Goal: Task Accomplishment & Management: Use online tool/utility

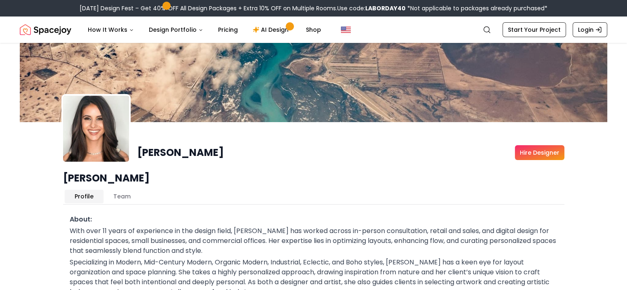
click at [45, 28] on img "Spacejoy" at bounding box center [46, 29] width 52 height 16
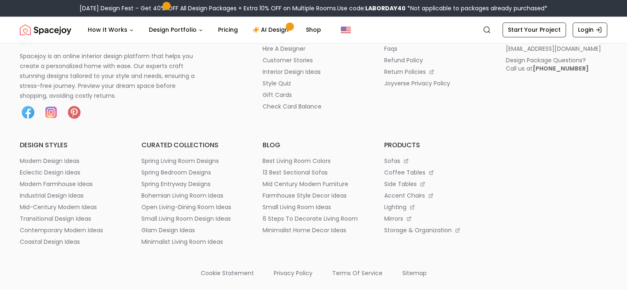
scroll to position [4347, 0]
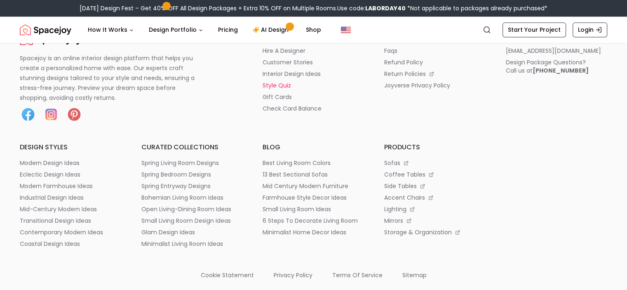
click at [287, 89] on p "style quiz" at bounding box center [277, 85] width 28 height 8
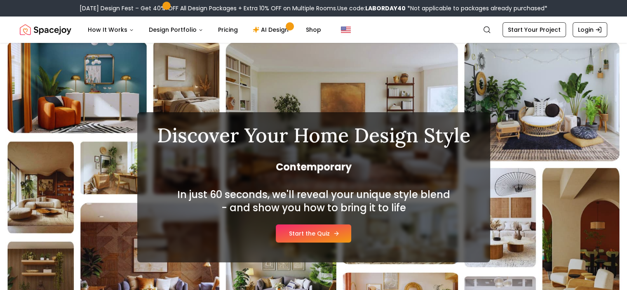
click at [318, 237] on link "Start the Quiz" at bounding box center [313, 233] width 75 height 18
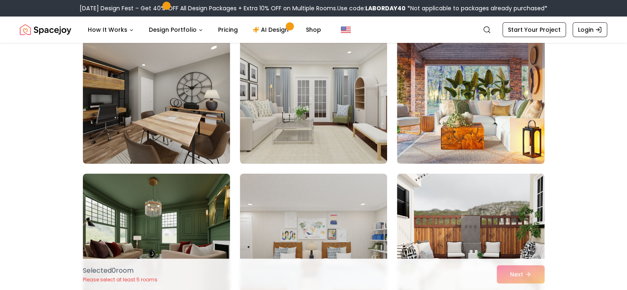
scroll to position [82, 0]
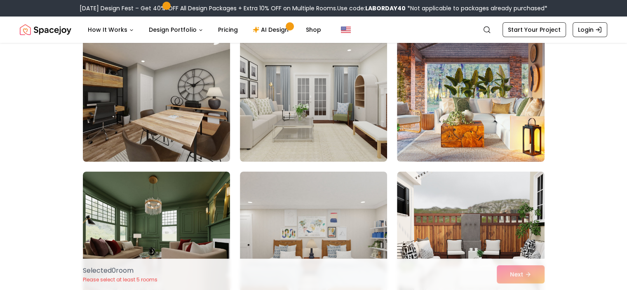
click at [212, 95] on img at bounding box center [156, 95] width 155 height 139
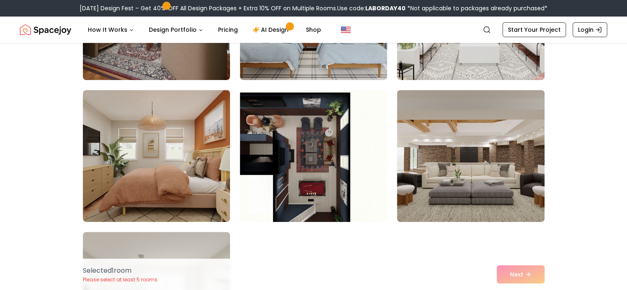
scroll to position [308, 0]
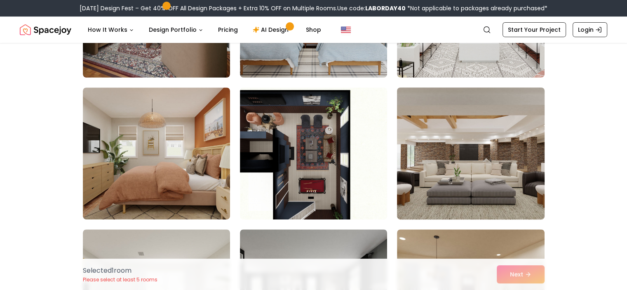
click at [490, 166] on img at bounding box center [470, 153] width 155 height 139
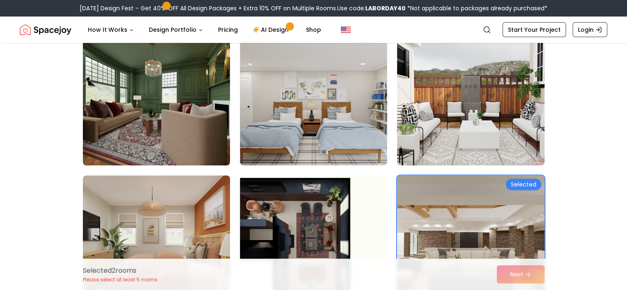
scroll to position [214, 0]
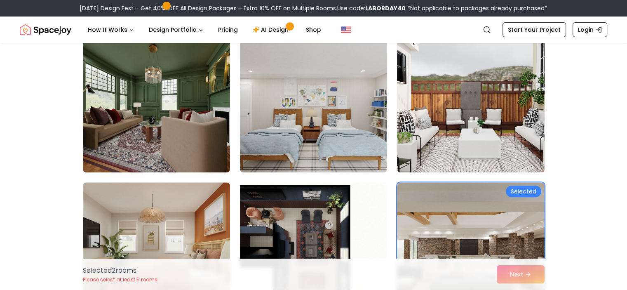
click at [479, 108] on img at bounding box center [470, 106] width 155 height 139
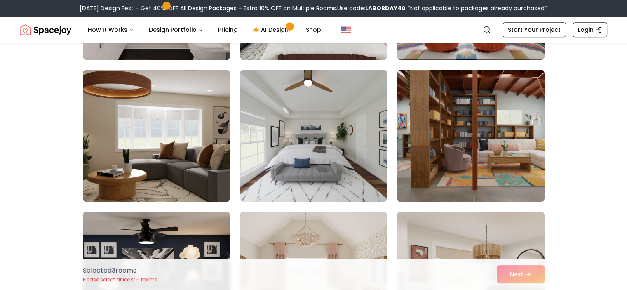
scroll to position [752, 0]
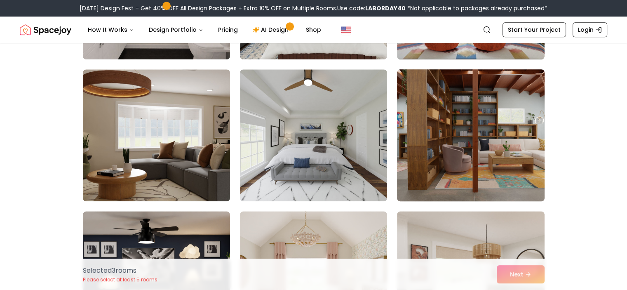
click at [502, 172] on img at bounding box center [470, 135] width 155 height 139
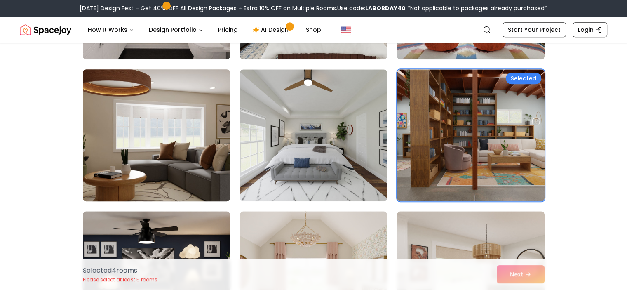
click at [165, 143] on img at bounding box center [156, 135] width 155 height 139
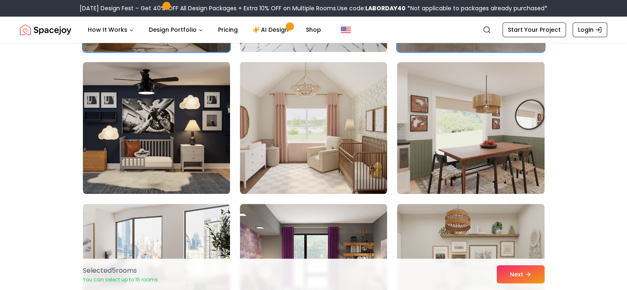
scroll to position [910, 0]
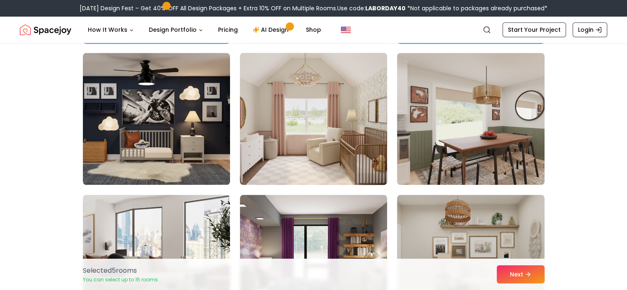
click at [313, 140] on img at bounding box center [313, 118] width 155 height 139
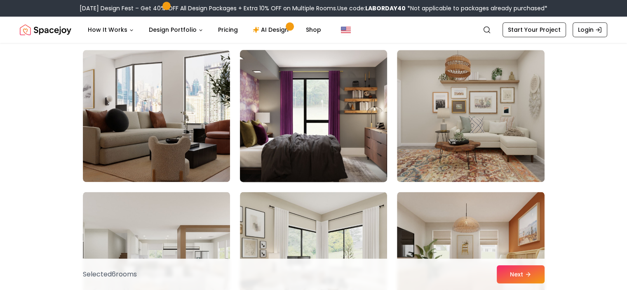
scroll to position [1055, 0]
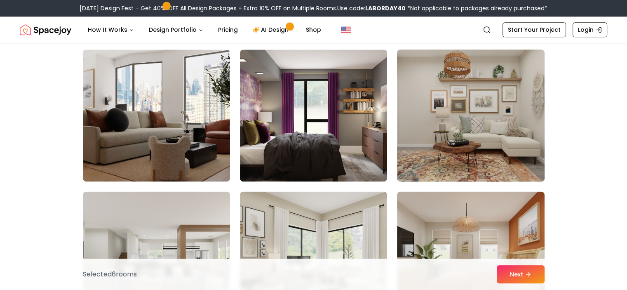
click at [446, 148] on img at bounding box center [470, 115] width 155 height 139
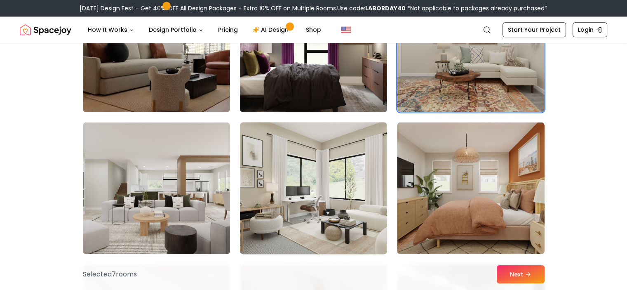
scroll to position [1179, 0]
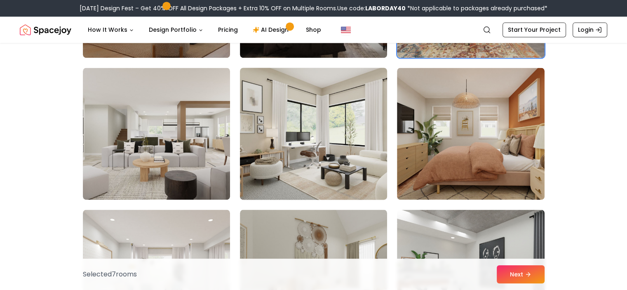
click at [343, 152] on img at bounding box center [313, 133] width 155 height 139
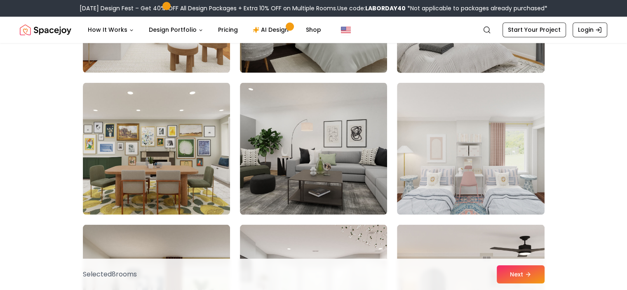
scroll to position [1451, 0]
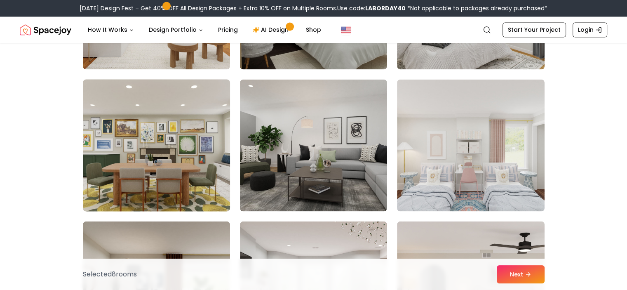
click at [155, 166] on img at bounding box center [156, 145] width 155 height 139
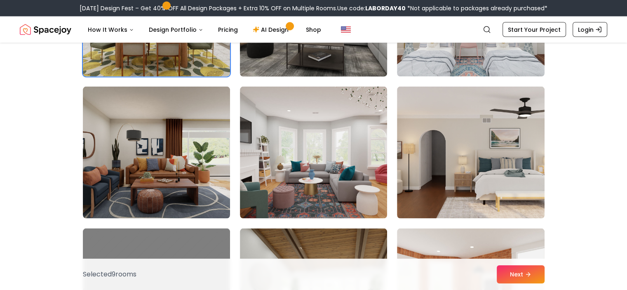
scroll to position [1590, 0]
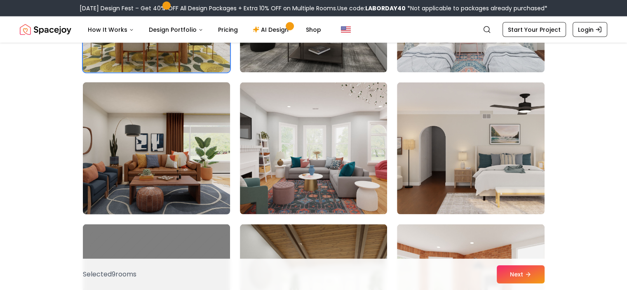
click at [172, 161] on img at bounding box center [156, 148] width 155 height 139
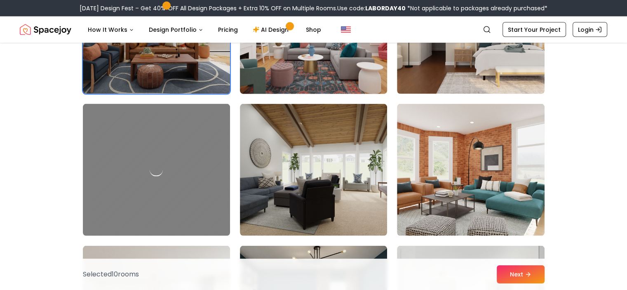
scroll to position [1769, 0]
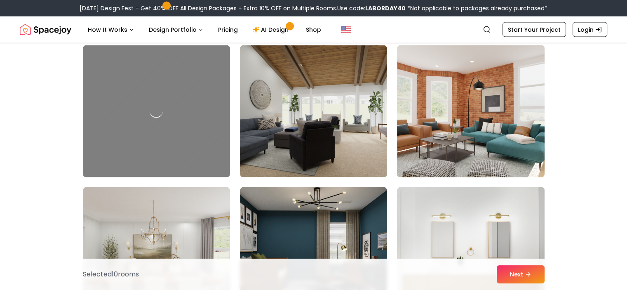
click at [454, 141] on img at bounding box center [470, 111] width 155 height 139
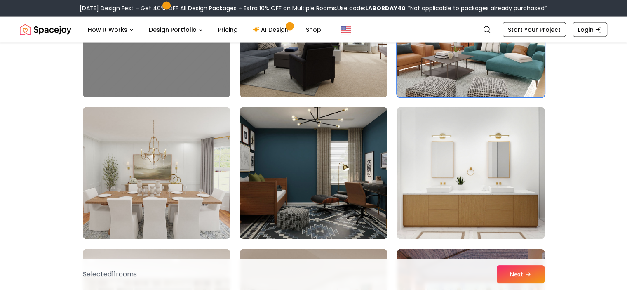
scroll to position [1850, 0]
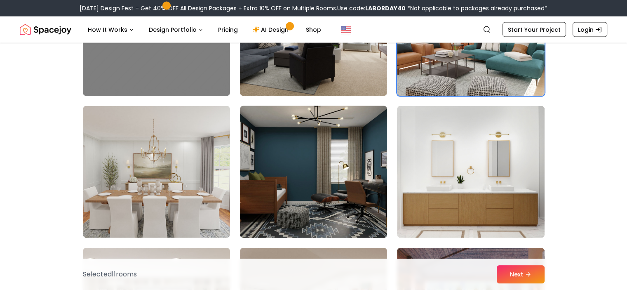
click at [333, 196] on img at bounding box center [313, 172] width 155 height 139
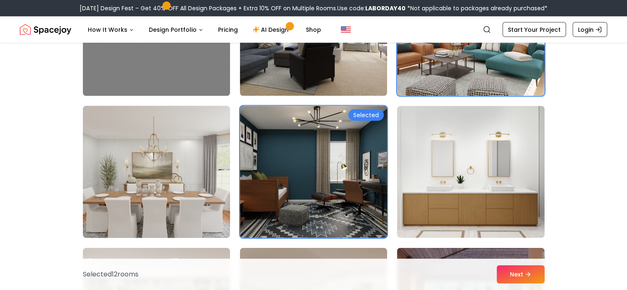
click at [173, 198] on img at bounding box center [156, 172] width 155 height 139
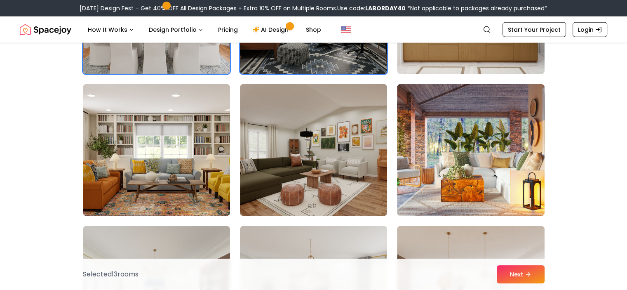
scroll to position [2016, 0]
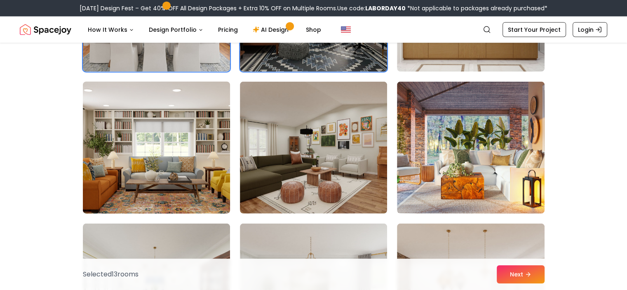
click at [174, 181] on img at bounding box center [156, 147] width 155 height 139
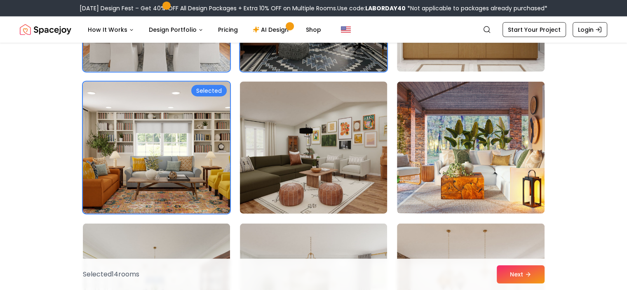
click at [331, 169] on img at bounding box center [313, 147] width 155 height 139
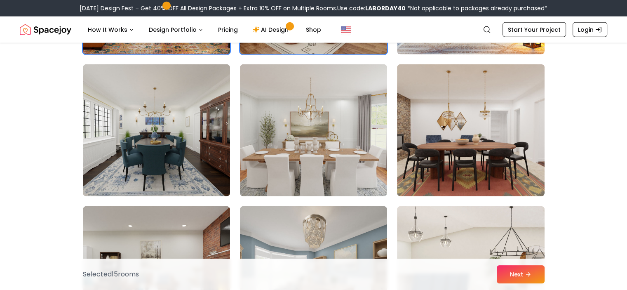
scroll to position [2176, 0]
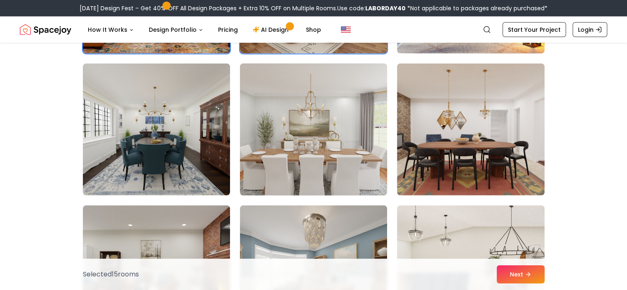
click at [356, 145] on img at bounding box center [313, 129] width 155 height 139
click at [359, 145] on img at bounding box center [313, 129] width 155 height 139
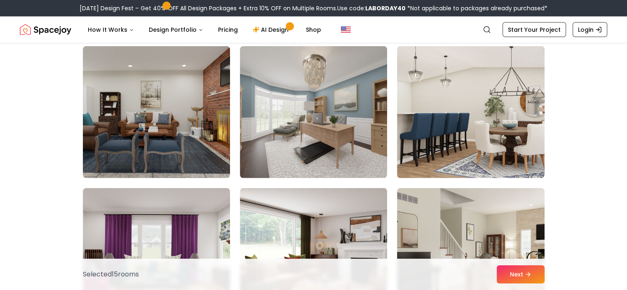
scroll to position [2336, 0]
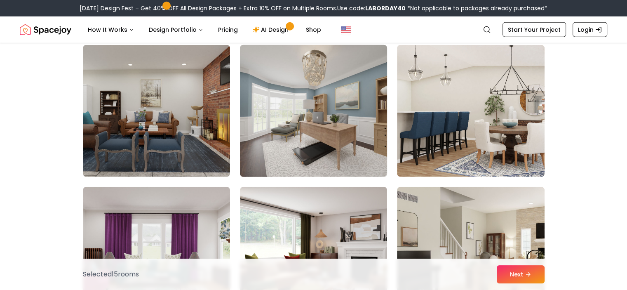
click at [312, 120] on img at bounding box center [313, 111] width 155 height 139
